Goal: Task Accomplishment & Management: Use online tool/utility

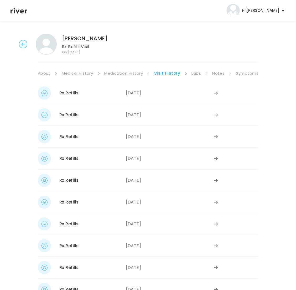
click at [245, 75] on link "Symptoms" at bounding box center [247, 73] width 23 height 7
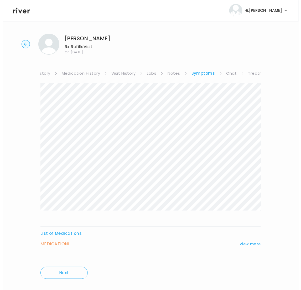
scroll to position [0, 63]
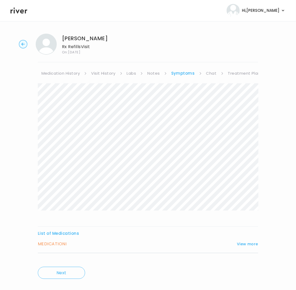
click at [254, 72] on link "Treatment Plan" at bounding box center [244, 73] width 33 height 7
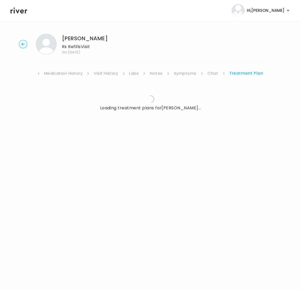
scroll to position [0, 58]
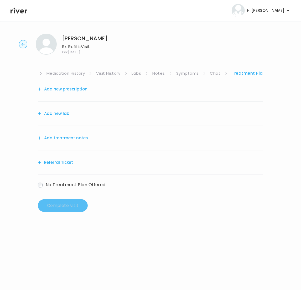
click at [63, 117] on button "Add new lab" at bounding box center [54, 113] width 32 height 7
click at [66, 137] on button "Add treatment notes" at bounding box center [63, 137] width 50 height 7
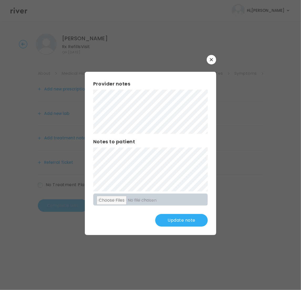
click at [174, 224] on button "Update note" at bounding box center [181, 220] width 53 height 13
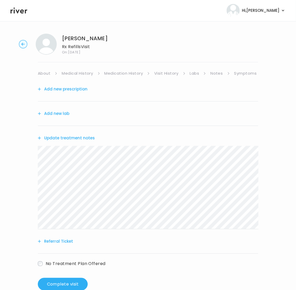
click at [60, 140] on button "Update treatment notes" at bounding box center [66, 137] width 57 height 7
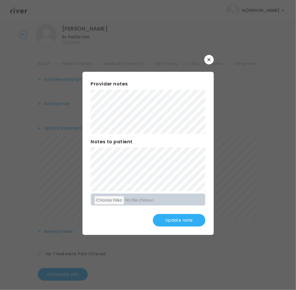
scroll to position [13, 0]
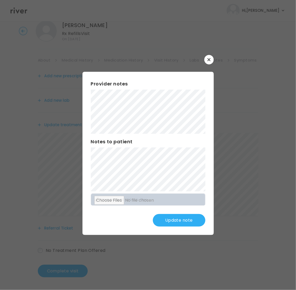
click at [184, 219] on button "Update note" at bounding box center [179, 220] width 53 height 13
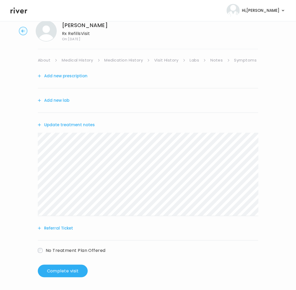
scroll to position [0, 0]
